Goal: Transaction & Acquisition: Subscribe to service/newsletter

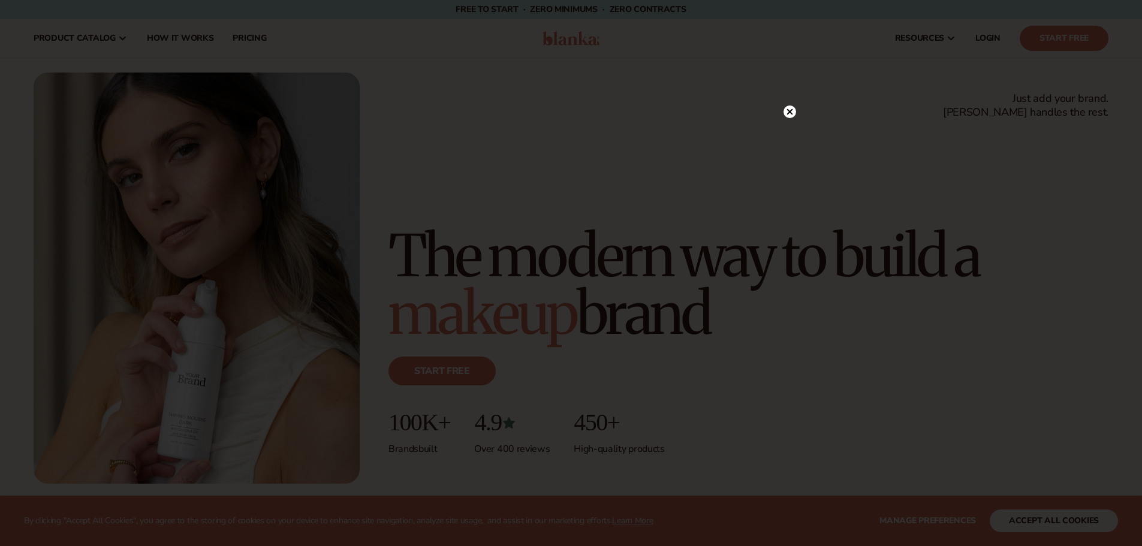
click at [790, 113] on icon at bounding box center [790, 112] width 6 height 6
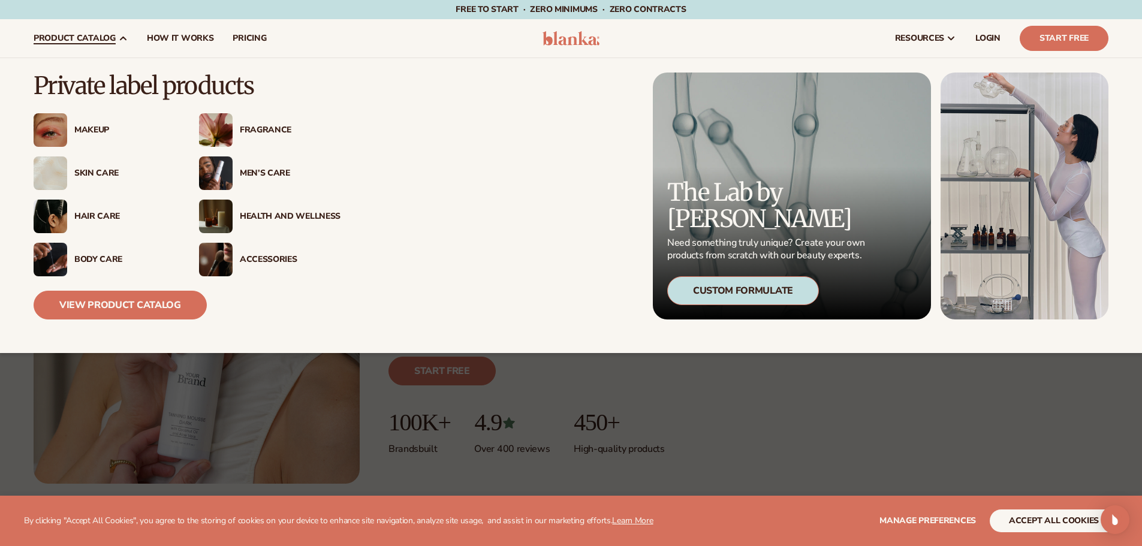
click at [123, 37] on icon at bounding box center [123, 39] width 10 height 10
click at [82, 125] on div "Makeup" at bounding box center [124, 130] width 101 height 10
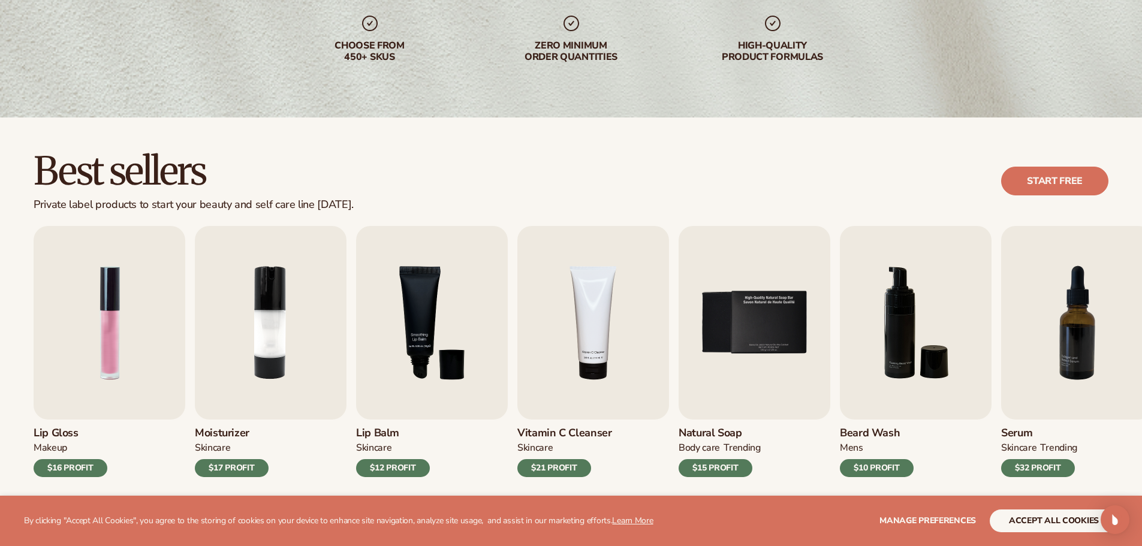
scroll to position [300, 0]
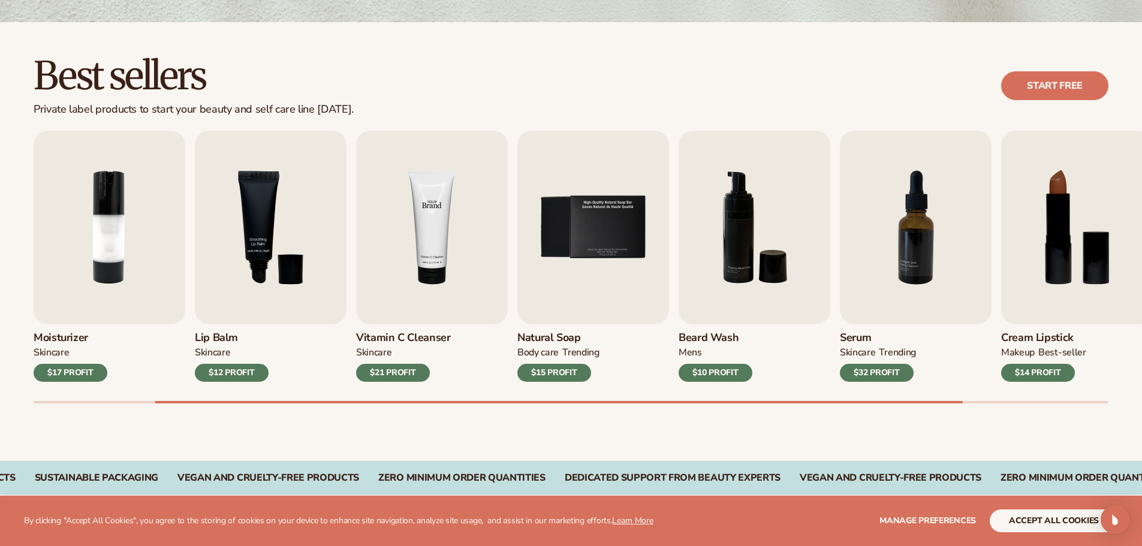
click at [435, 272] on img "4 / 9" at bounding box center [432, 228] width 152 height 194
click at [435, 242] on img "4 / 9" at bounding box center [432, 228] width 152 height 194
click at [417, 342] on h3 "Vitamin C Cleanser" at bounding box center [403, 338] width 95 height 13
click at [369, 353] on div "Skincare" at bounding box center [373, 353] width 35 height 13
click at [399, 257] on img "4 / 9" at bounding box center [432, 228] width 152 height 194
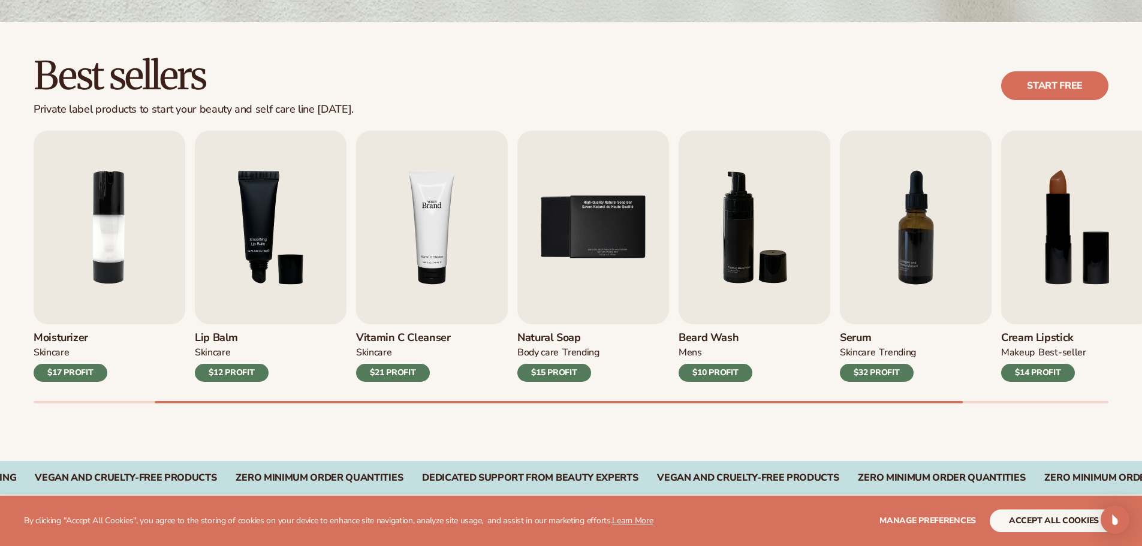
click at [423, 233] on img "4 / 9" at bounding box center [432, 228] width 152 height 194
click at [438, 193] on img "4 / 9" at bounding box center [432, 228] width 152 height 194
click at [278, 237] on img "3 / 9" at bounding box center [271, 228] width 152 height 194
click at [276, 237] on img "3 / 9" at bounding box center [271, 228] width 152 height 194
click at [1080, 88] on link "Start free" at bounding box center [1054, 85] width 107 height 29
